Goal: Transaction & Acquisition: Purchase product/service

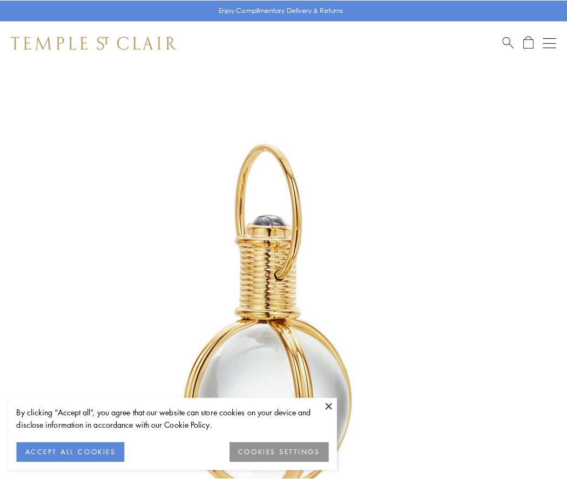
scroll to position [282, 0]
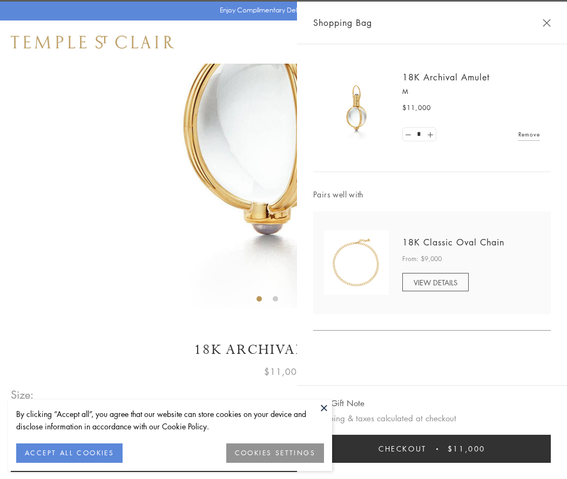
click at [432, 449] on button "Checkout $11,000" at bounding box center [432, 449] width 238 height 28
